Goal: Task Accomplishment & Management: Use online tool/utility

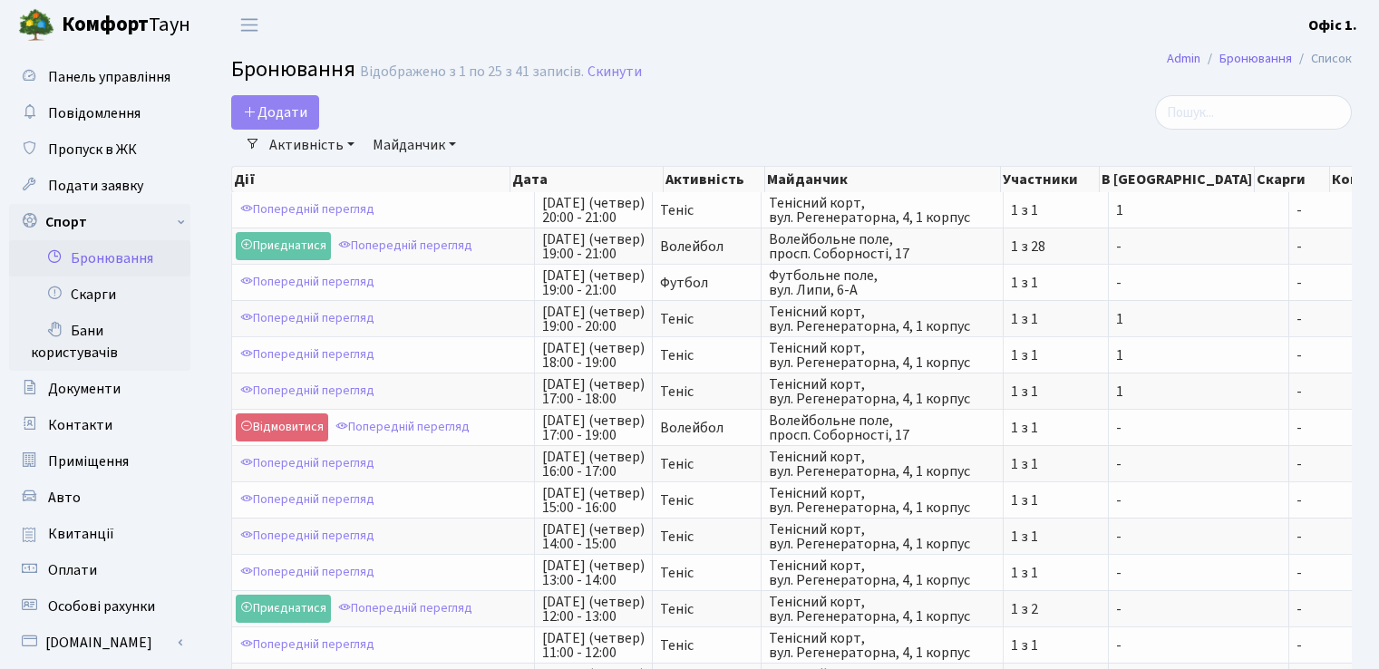
select select "25"
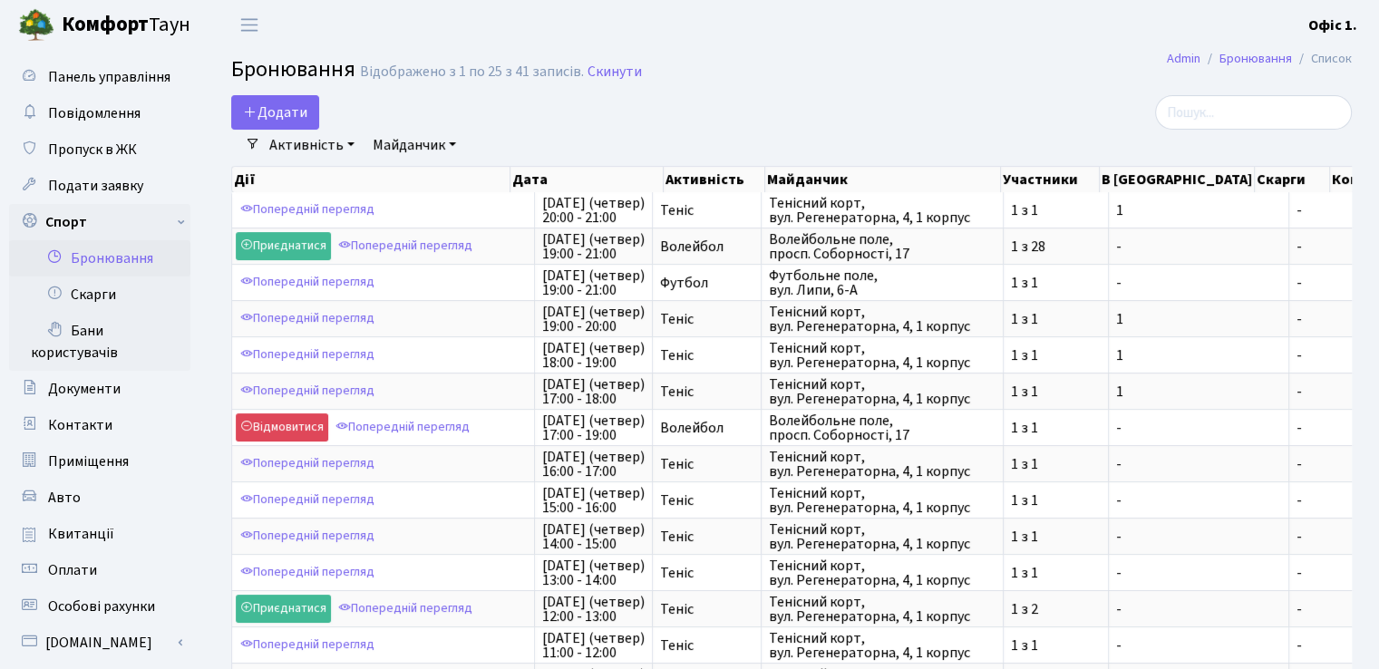
click at [125, 19] on b "Комфорт" at bounding box center [105, 24] width 87 height 29
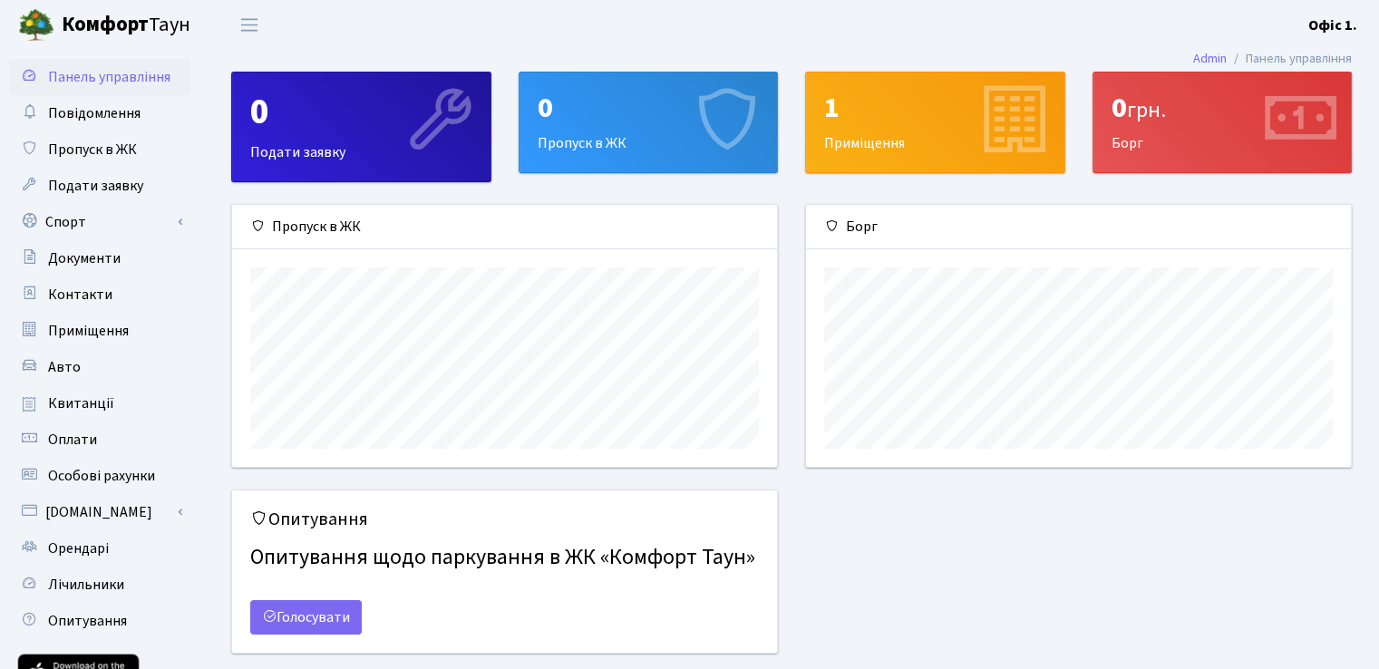
scroll to position [261, 544]
click at [906, 99] on div "1" at bounding box center [935, 108] width 222 height 34
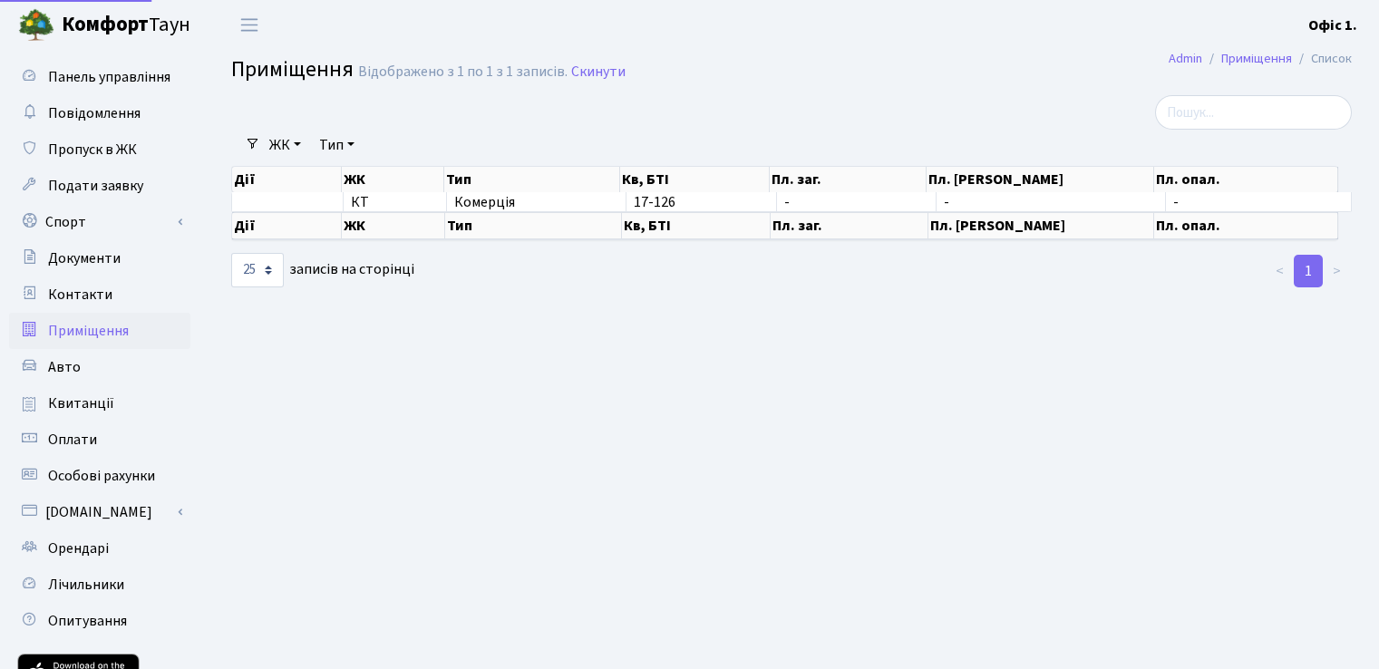
select select "25"
click at [111, 552] on link "Орендарі" at bounding box center [99, 549] width 181 height 36
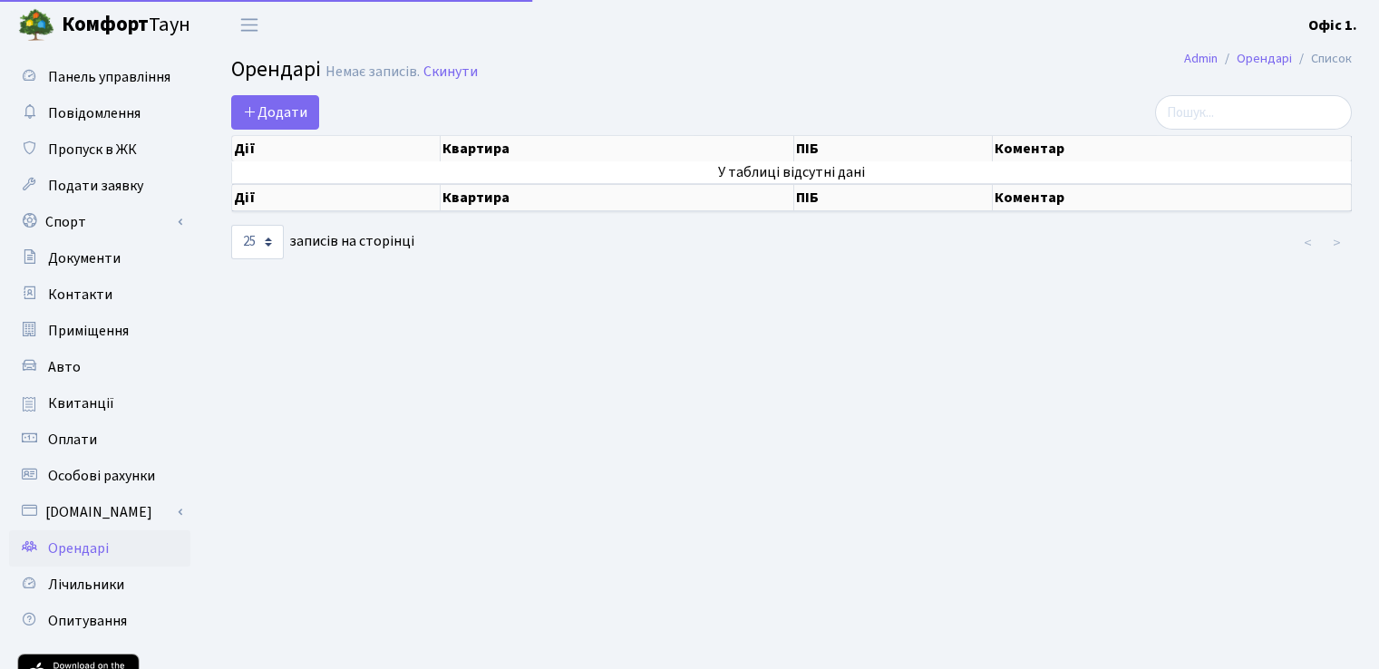
select select "25"
click at [64, 226] on link "Спорт" at bounding box center [99, 222] width 181 height 36
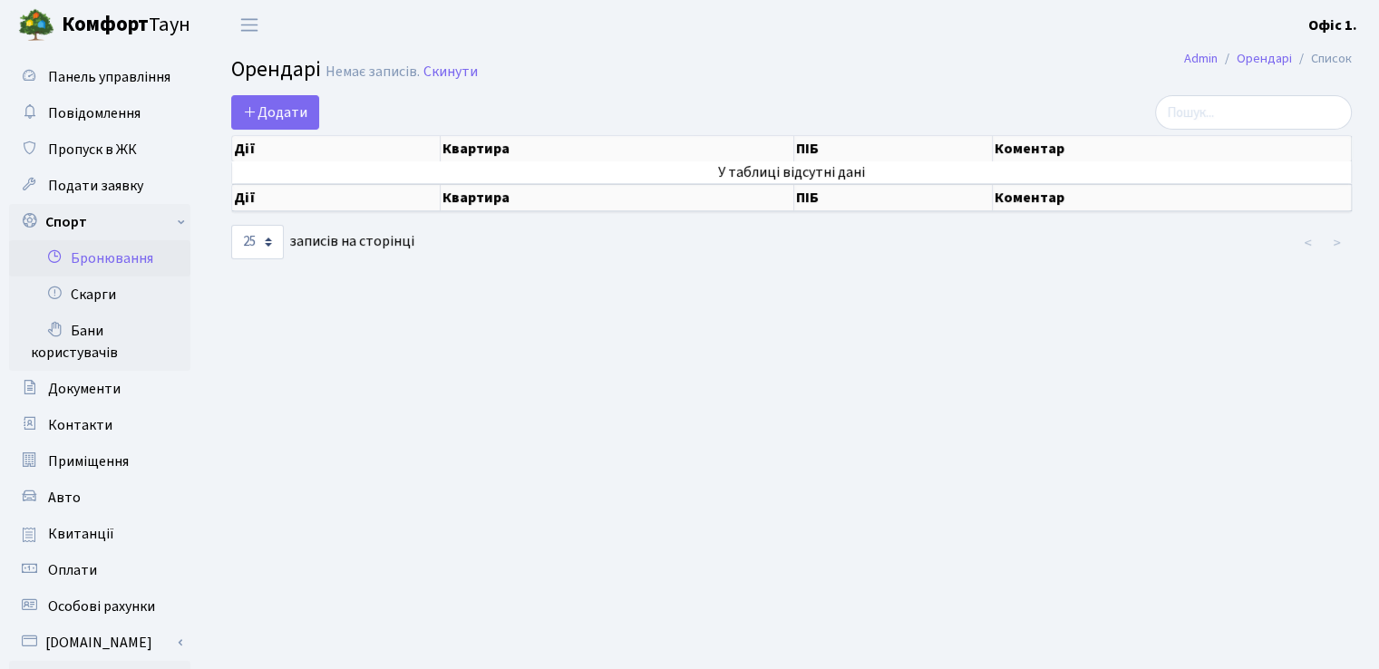
click at [97, 255] on link "Бронювання" at bounding box center [99, 258] width 181 height 36
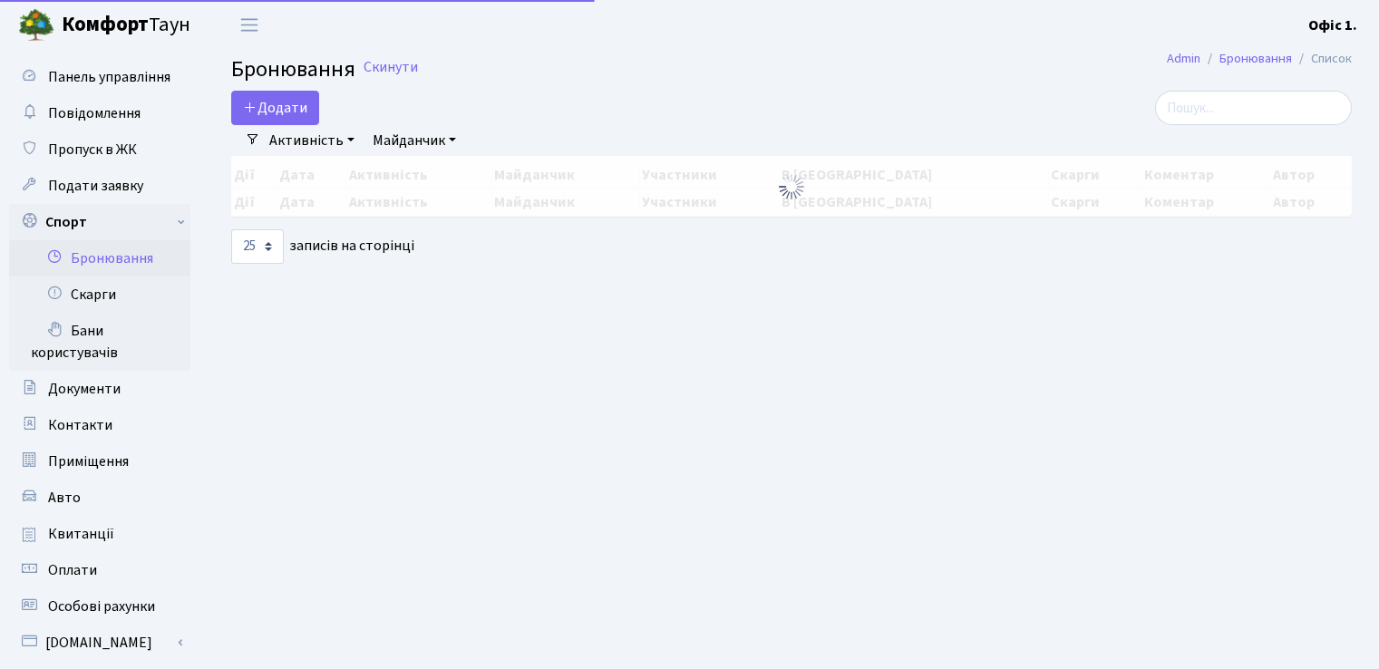
select select "25"
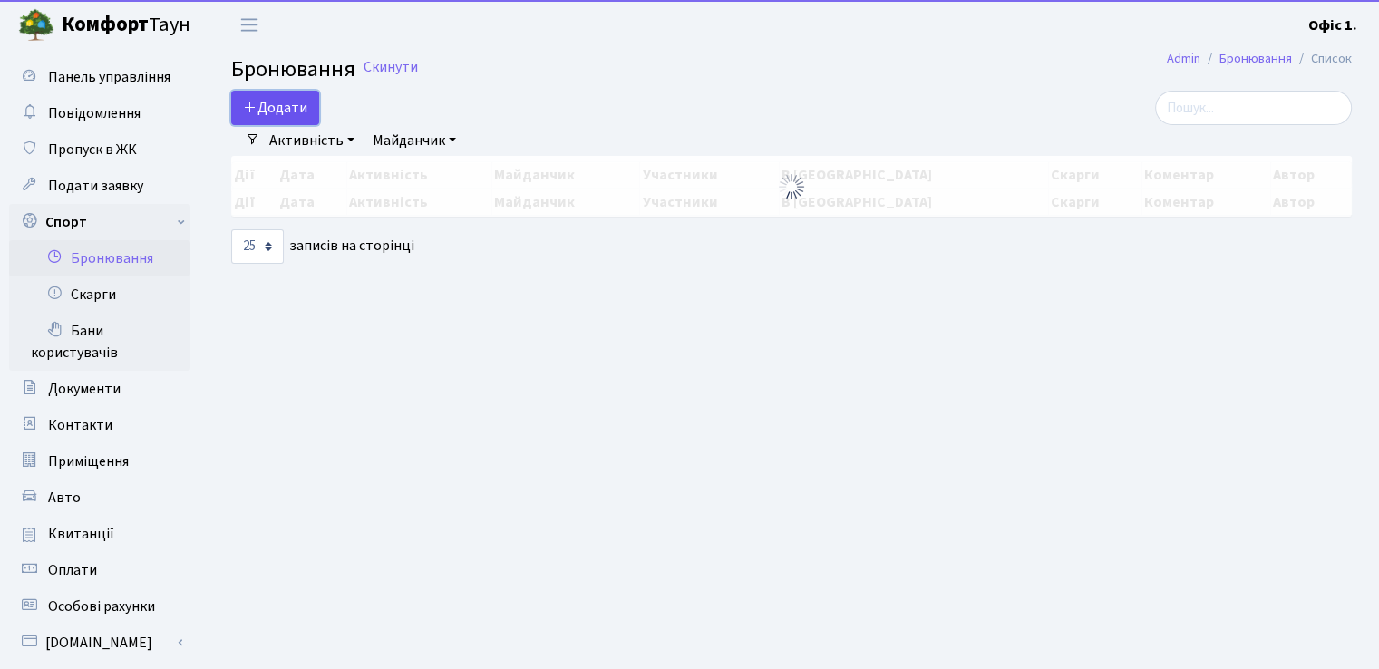
click at [281, 115] on button "Додати" at bounding box center [275, 108] width 88 height 34
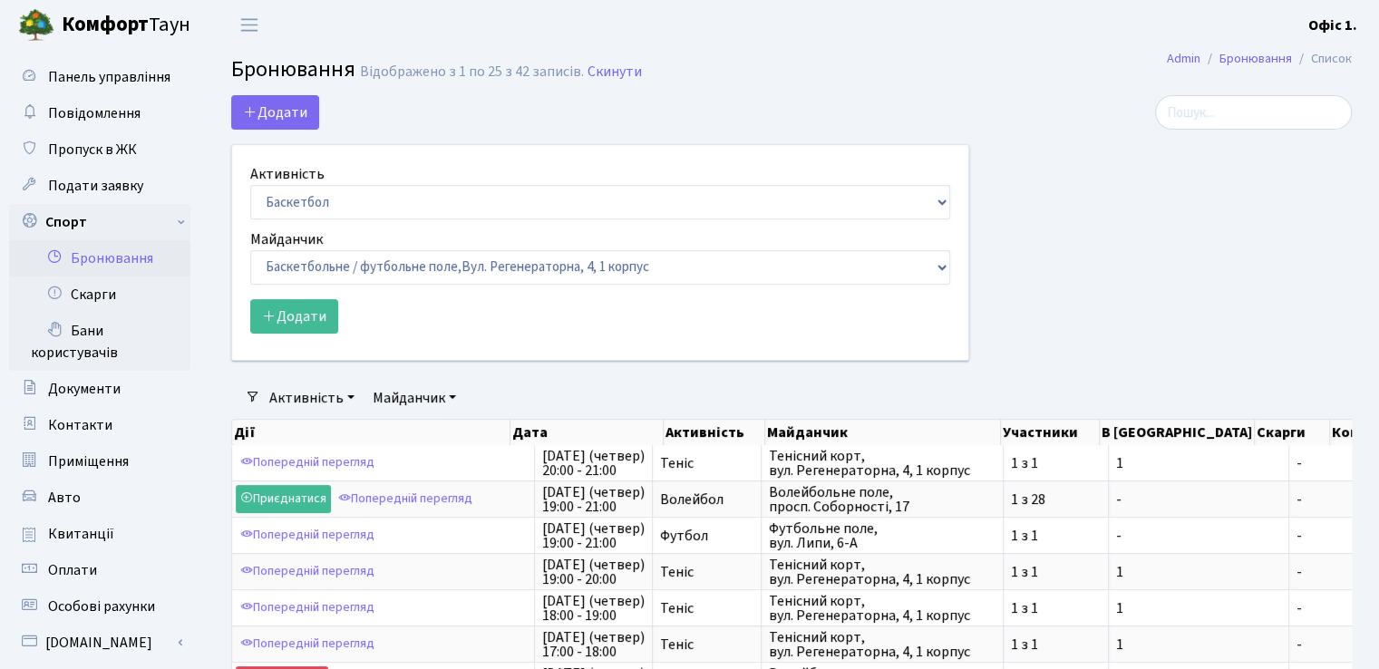
click at [414, 182] on div "Активність Баскетбол Волейбол Йога Катання на роликах Настільний теніс Теніс Фу…" at bounding box center [600, 191] width 700 height 56
click at [425, 201] on select "Баскетбол Волейбол Йога Катання на роликах Настільний теніс Теніс Футбол Фітнес" at bounding box center [600, 202] width 700 height 34
select select "1"
click at [250, 185] on select "Баскетбол Волейбол Йога Катання на роликах Настільний теніс Теніс Футбол Фітнес" at bounding box center [600, 202] width 700 height 34
drag, startPoint x: 379, startPoint y: 266, endPoint x: 385, endPoint y: 278, distance: 13.4
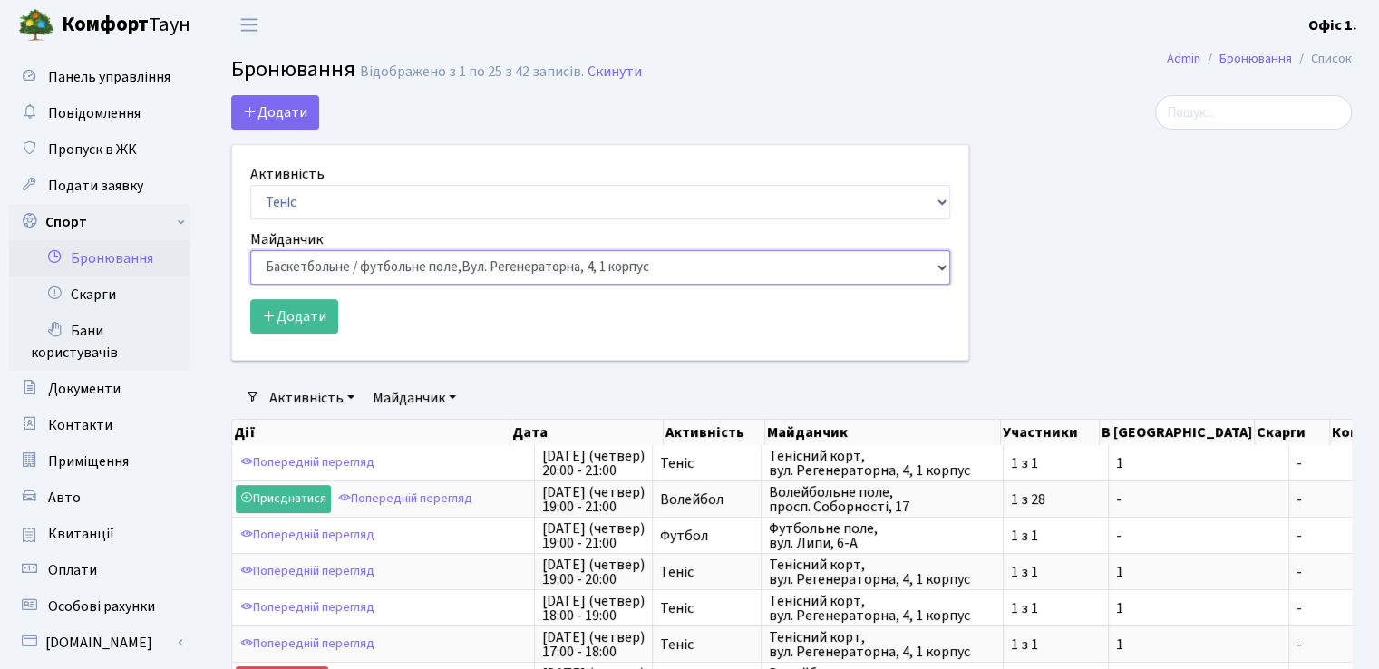
click at [379, 266] on select "Баскетбольне / футбольне поле, Вул. Регенераторна, 4, 1 корпус Баскетбольне пол…" at bounding box center [600, 267] width 700 height 34
select select "1"
click at [250, 250] on select "Баскетбольне / футбольне поле, Вул. Регенераторна, 4, 1 корпус Баскетбольне пол…" at bounding box center [600, 267] width 700 height 34
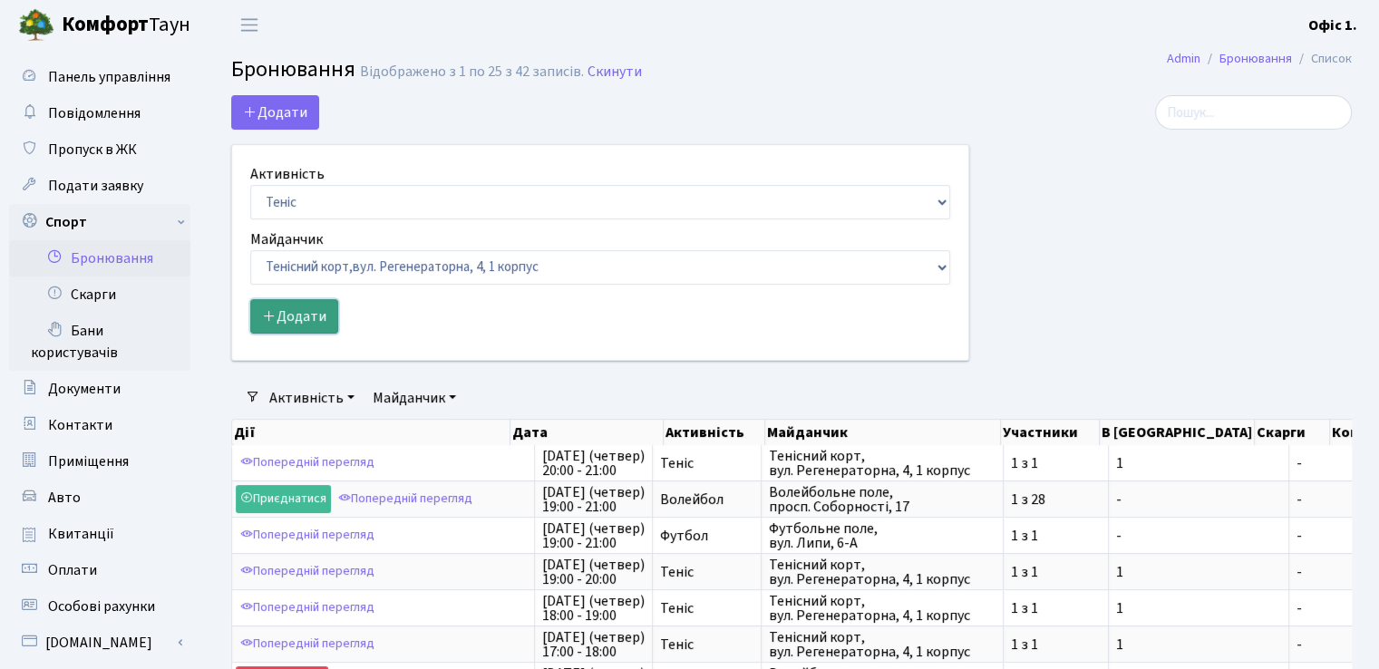
click at [301, 308] on button "Додати" at bounding box center [294, 316] width 88 height 34
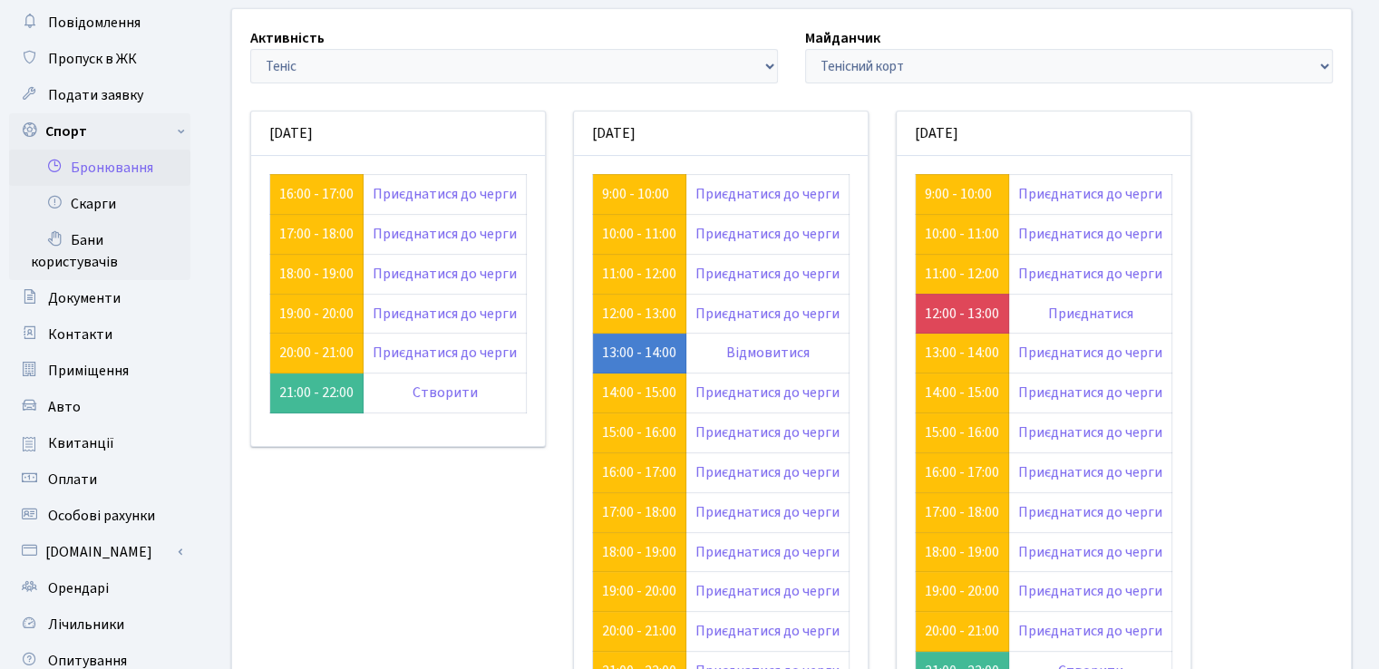
scroll to position [181, 0]
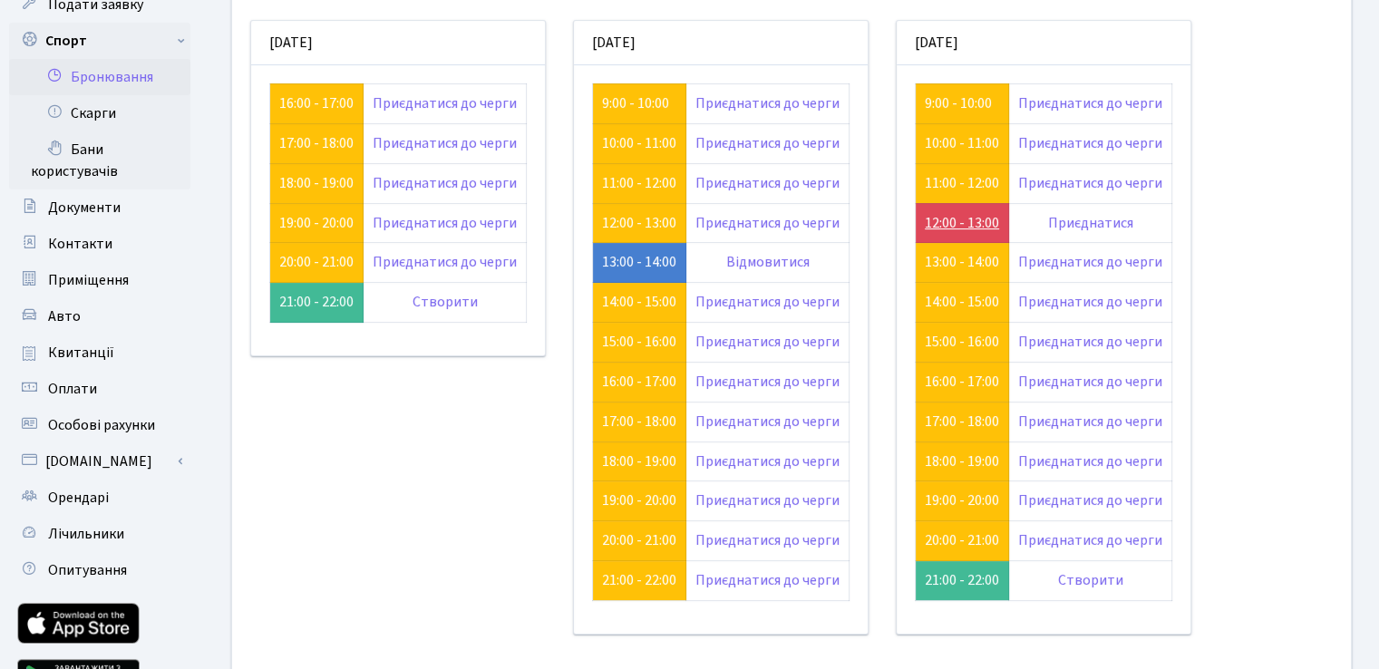
click at [955, 226] on link "12:00 - 13:00" at bounding box center [962, 223] width 74 height 20
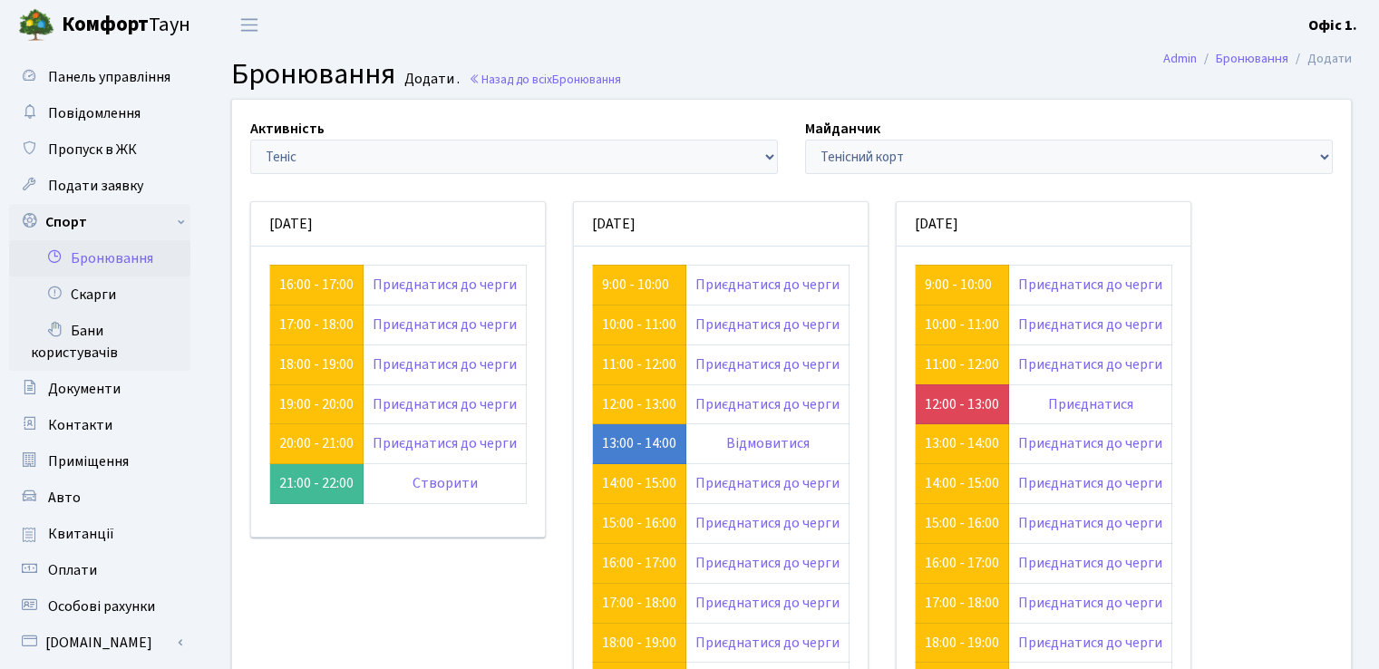
scroll to position [181, 0]
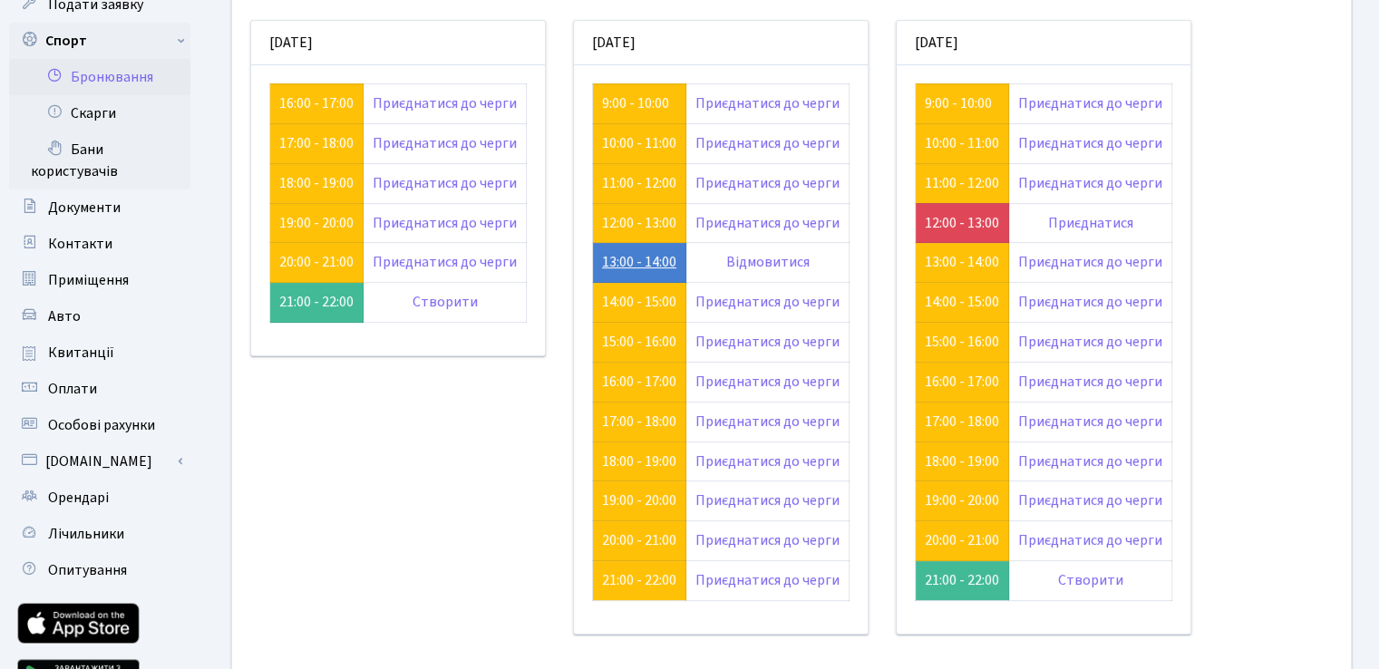
click at [642, 264] on link "13:00 - 14:00" at bounding box center [639, 262] width 74 height 20
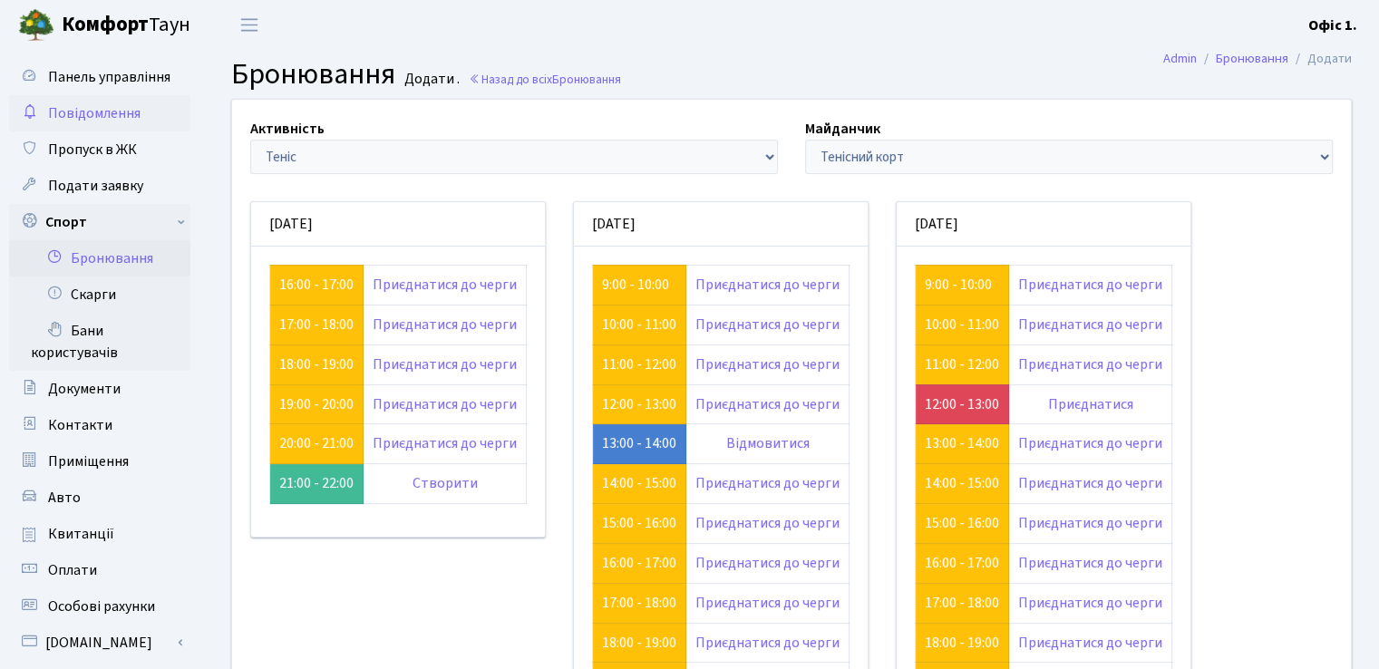
click at [123, 131] on link "Повідомлення" at bounding box center [99, 113] width 181 height 36
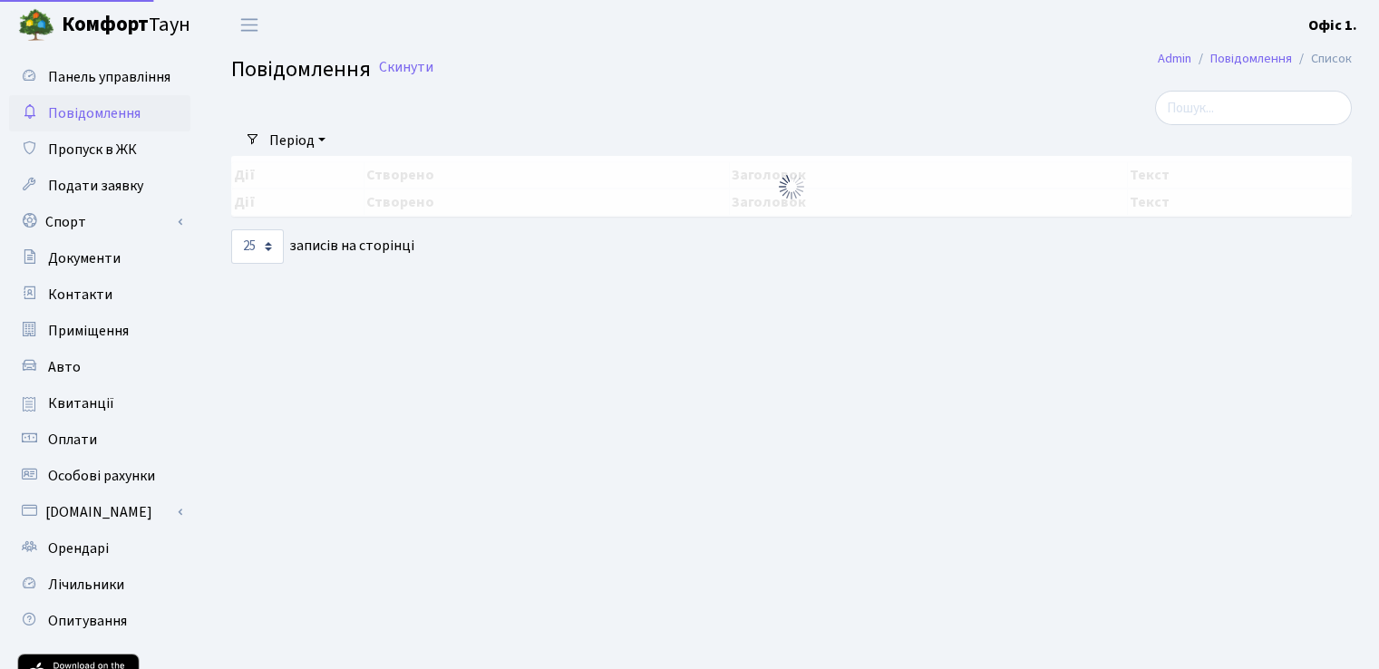
select select "25"
click at [117, 145] on span "Пропуск в ЖК" at bounding box center [92, 150] width 89 height 20
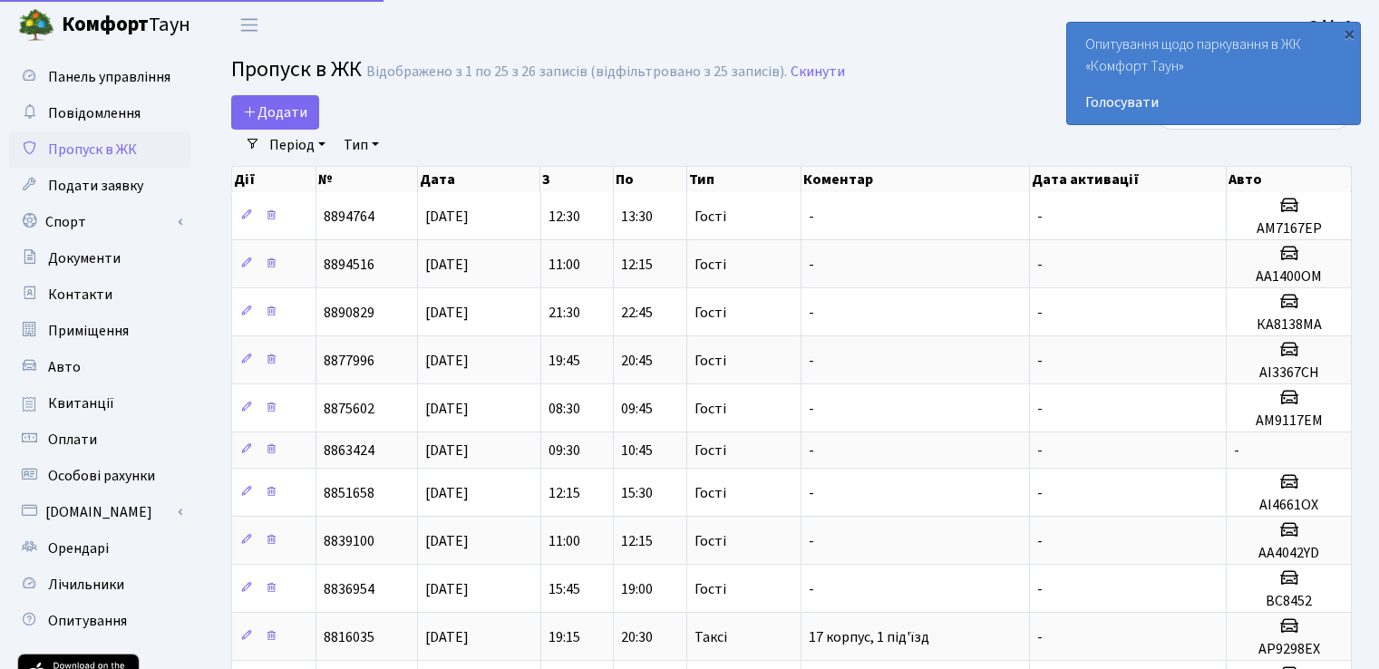
select select "25"
click at [83, 107] on span "Повідомлення" at bounding box center [94, 113] width 93 height 20
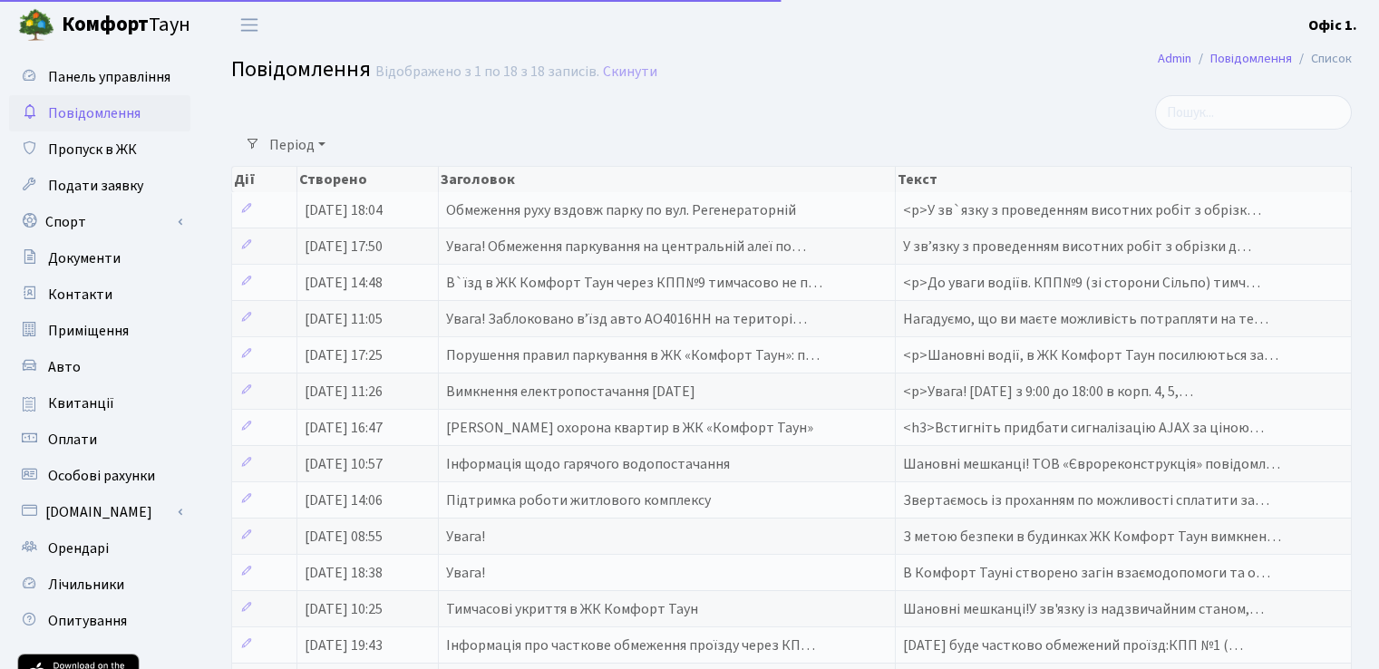
select select "25"
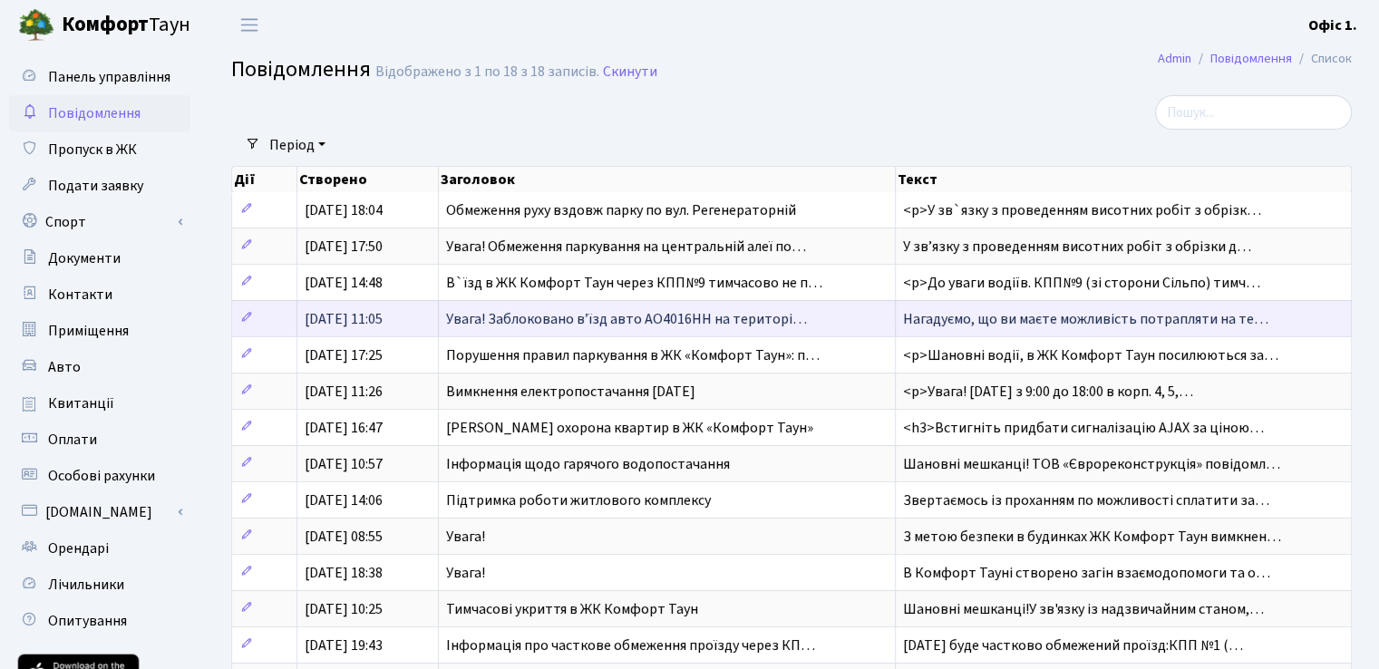
click at [616, 309] on span "Увага! Заблоковано вʼїзд авто АО4016НН на територі…" at bounding box center [626, 319] width 361 height 20
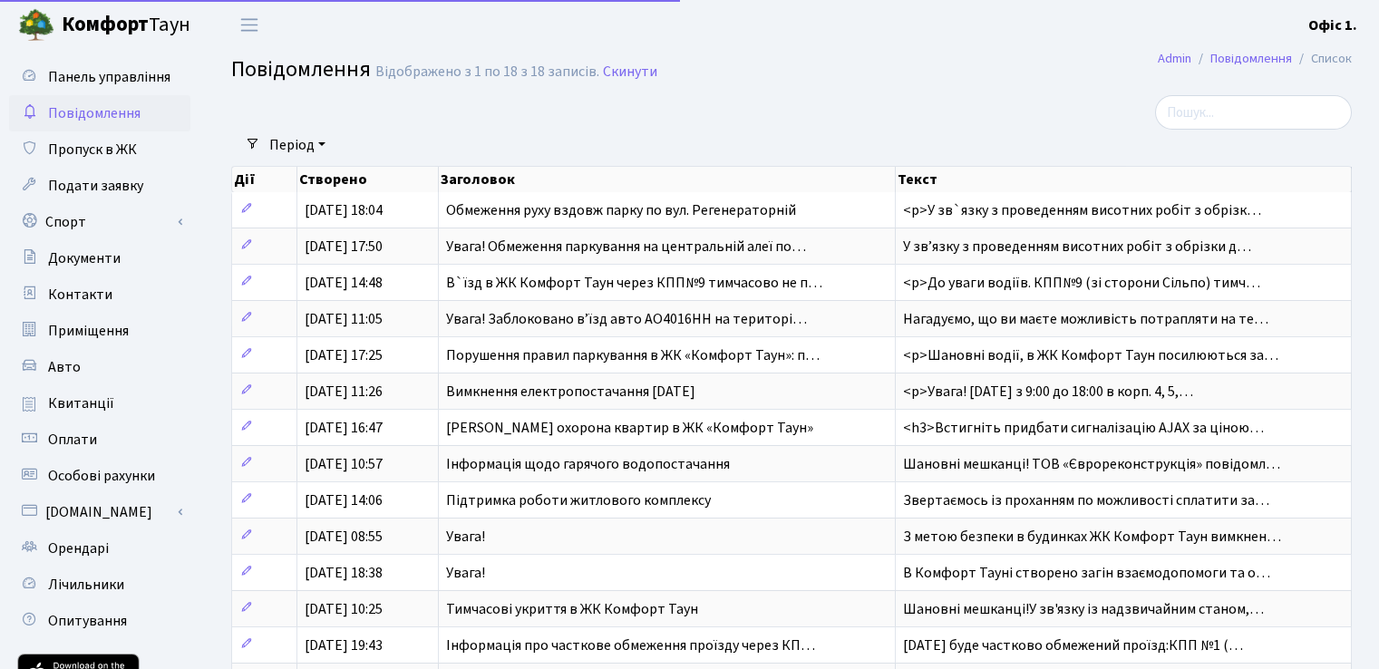
select select "25"
click at [84, 356] on link "Авто" at bounding box center [99, 367] width 181 height 36
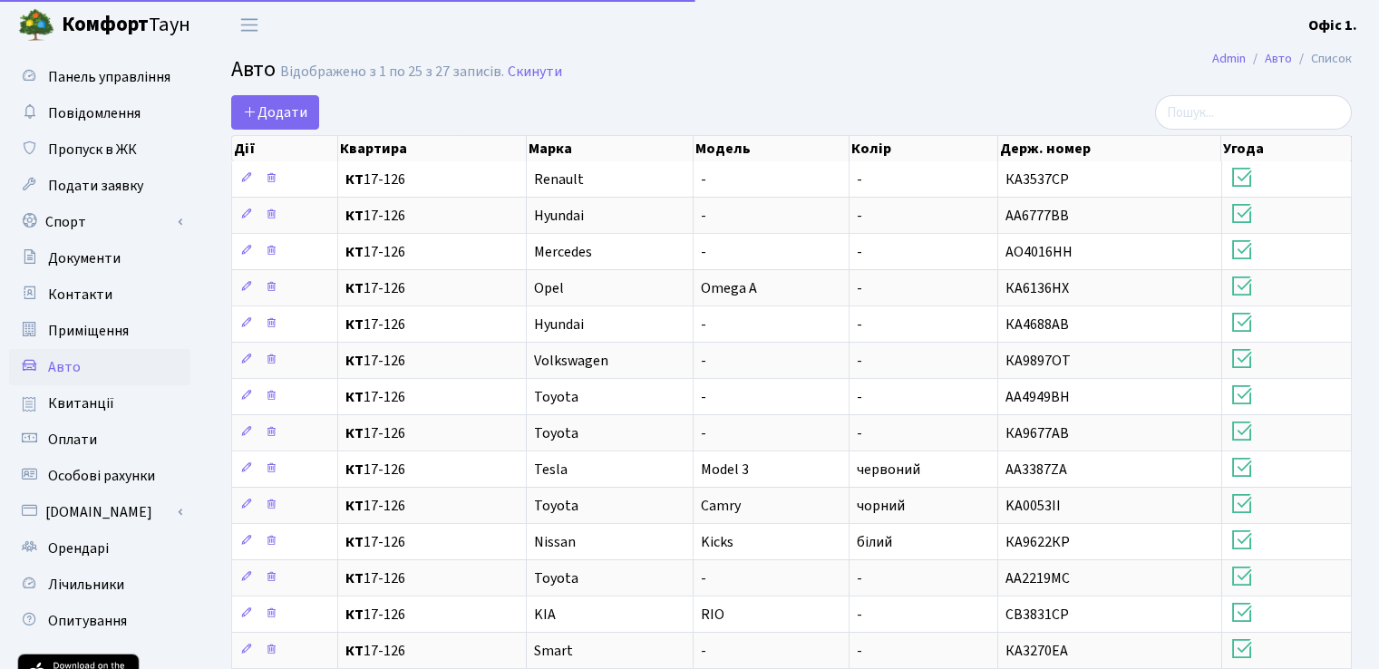
select select "25"
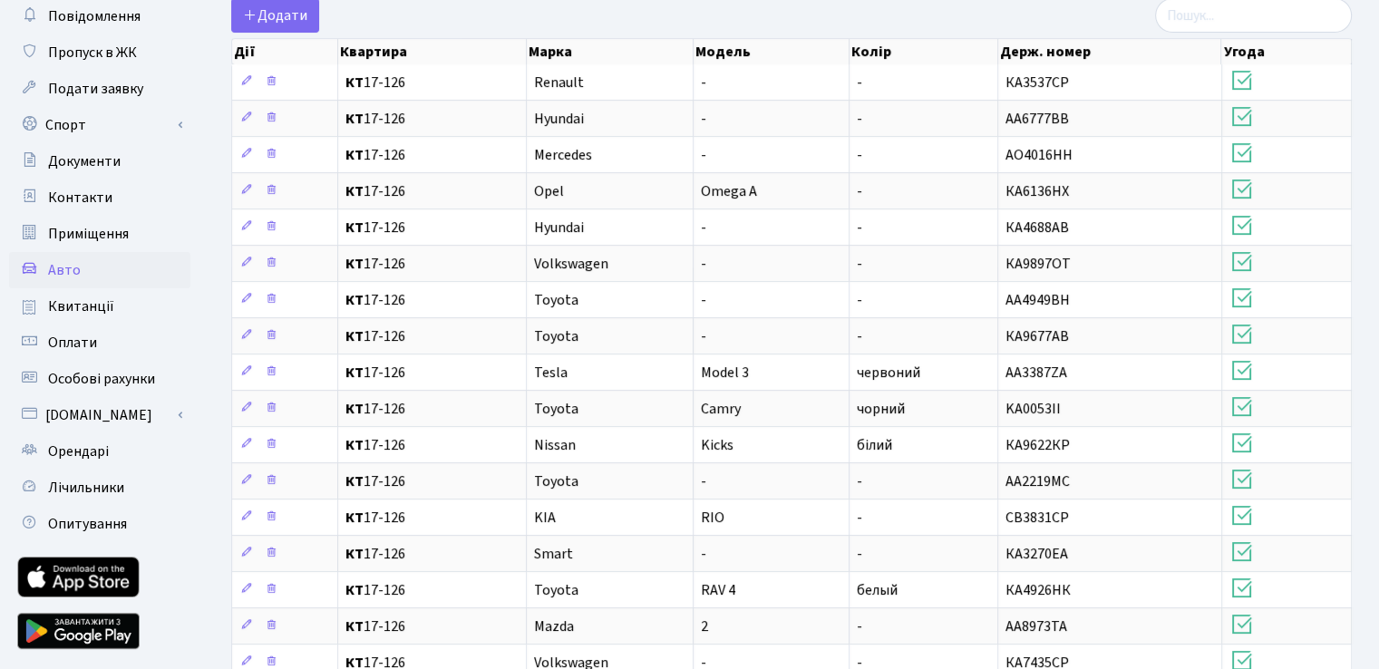
scroll to position [54, 0]
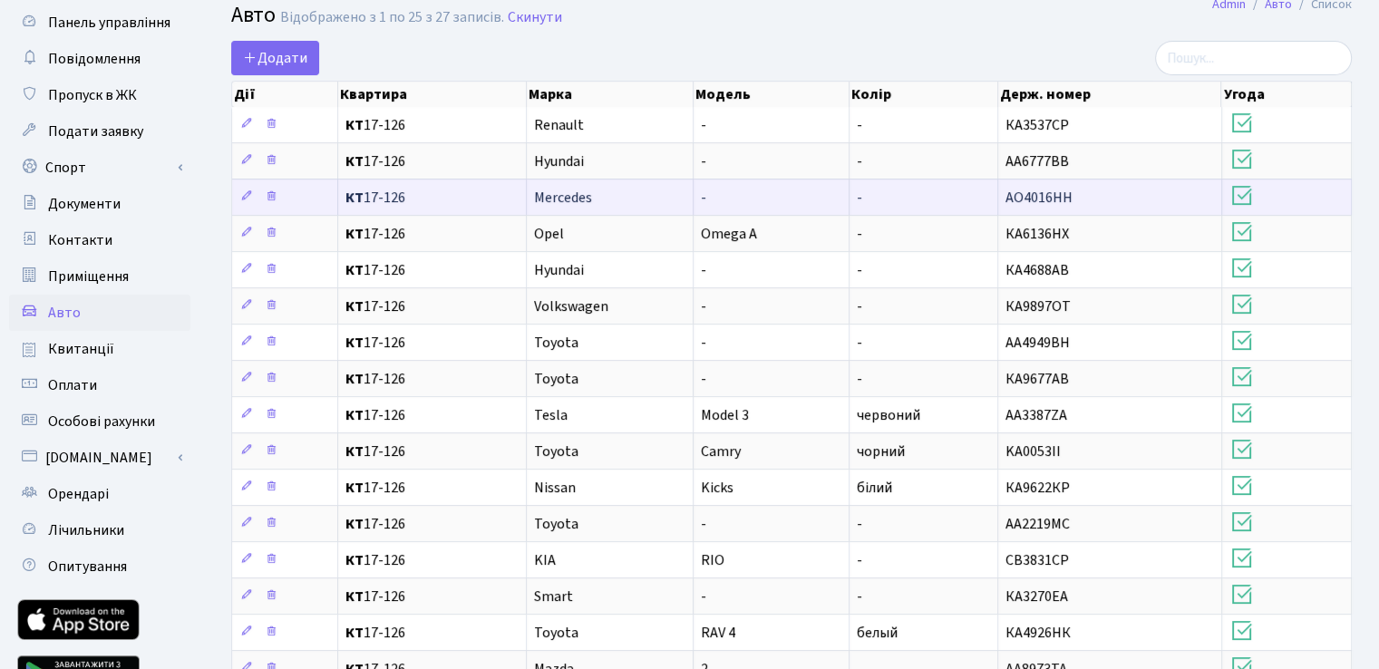
click at [559, 190] on span "Mercedes" at bounding box center [563, 198] width 58 height 20
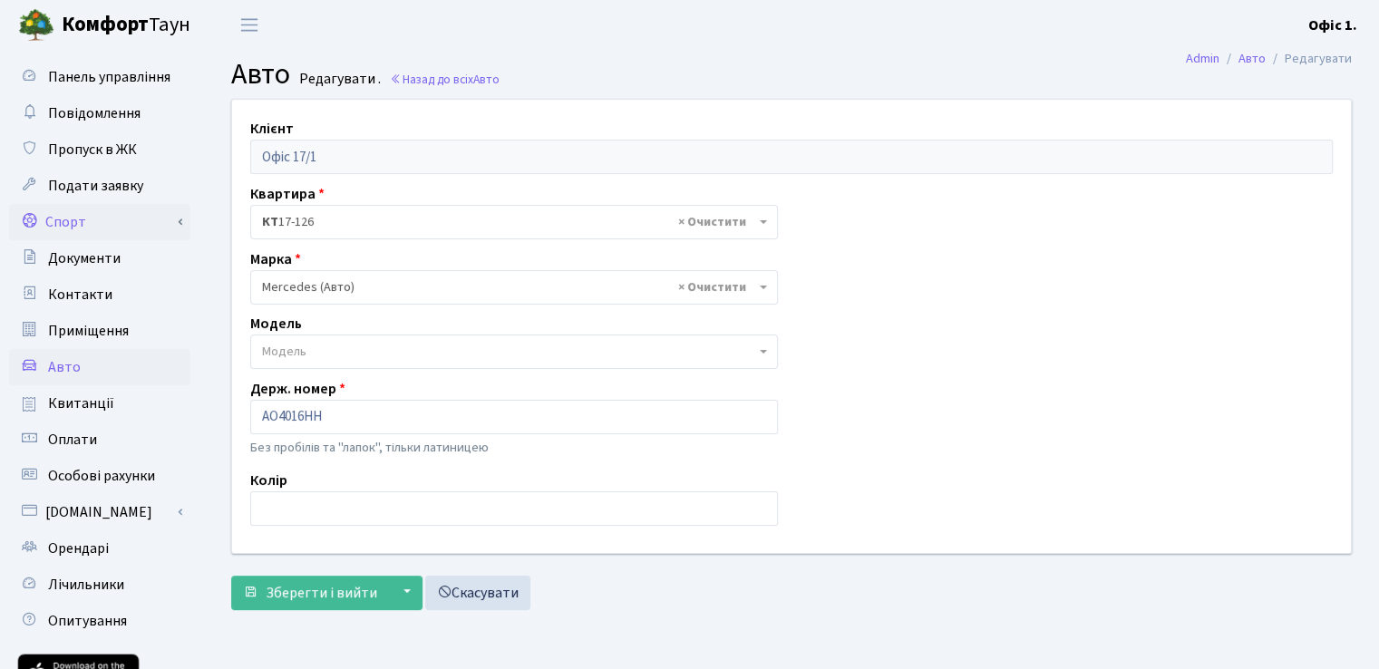
click at [62, 215] on link "Спорт" at bounding box center [99, 222] width 181 height 36
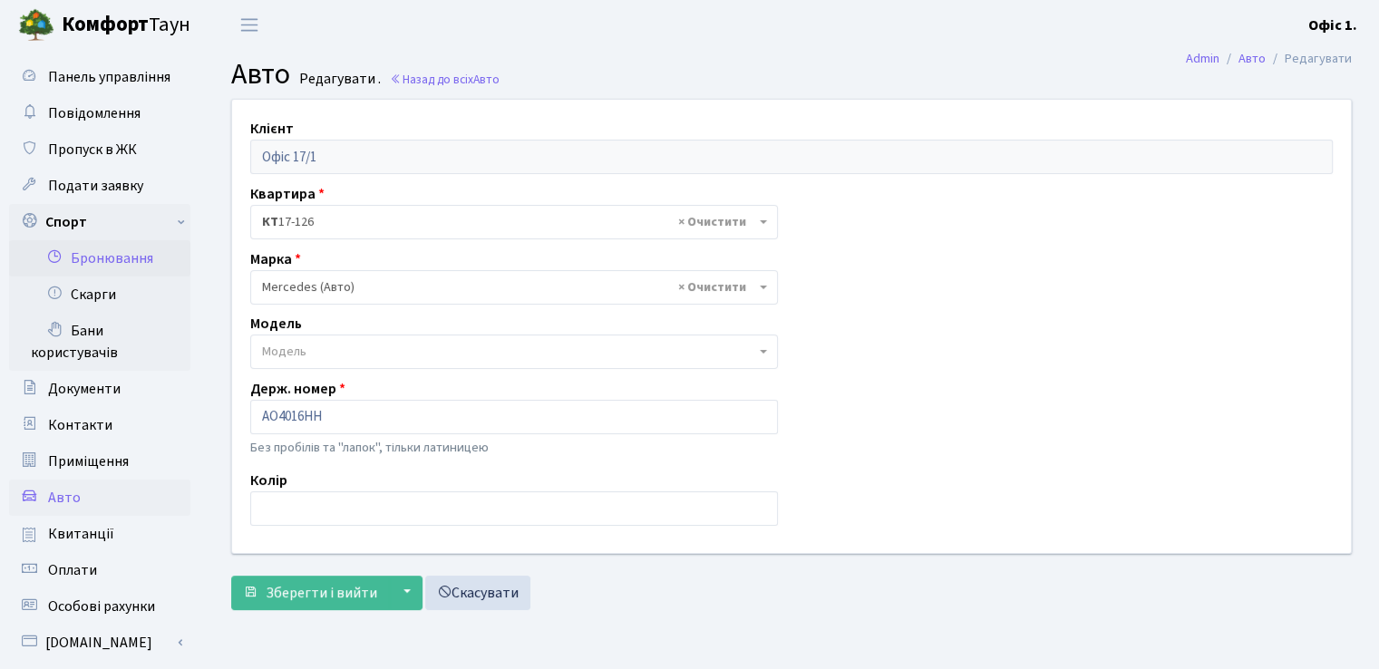
click at [83, 258] on link "Бронювання" at bounding box center [99, 258] width 181 height 36
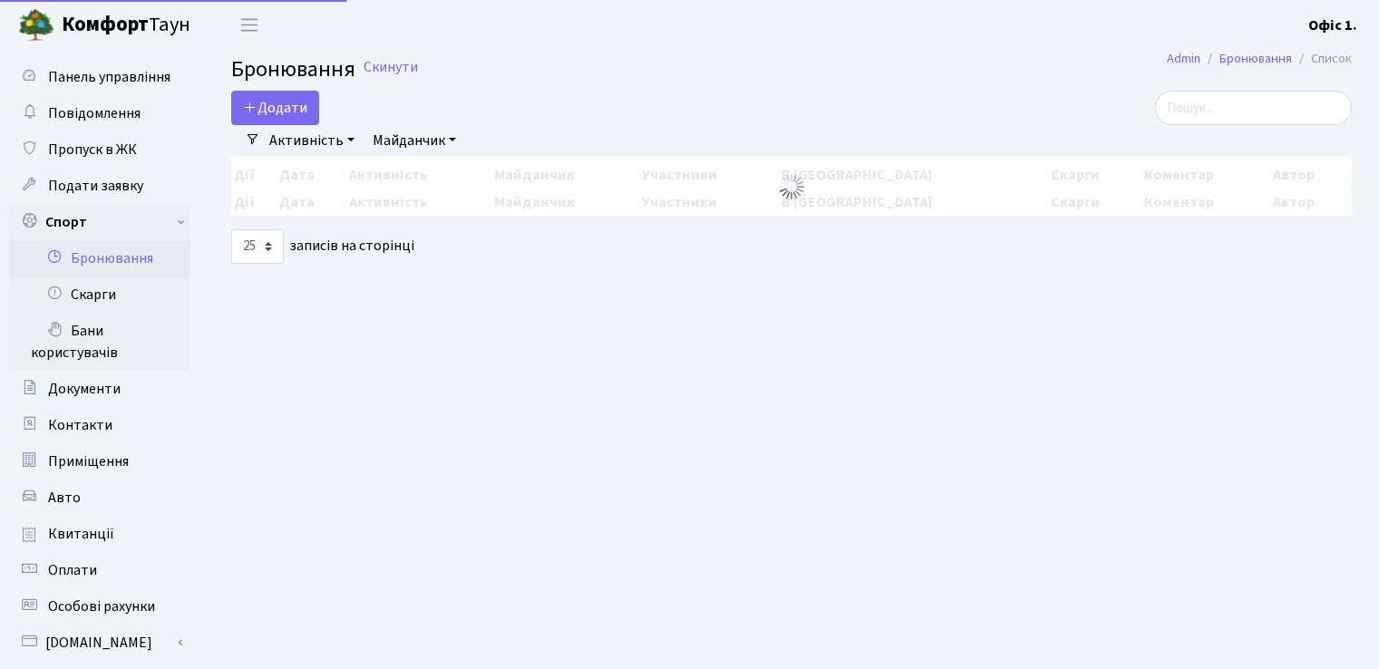
select select "25"
